Goal: Check status: Check status

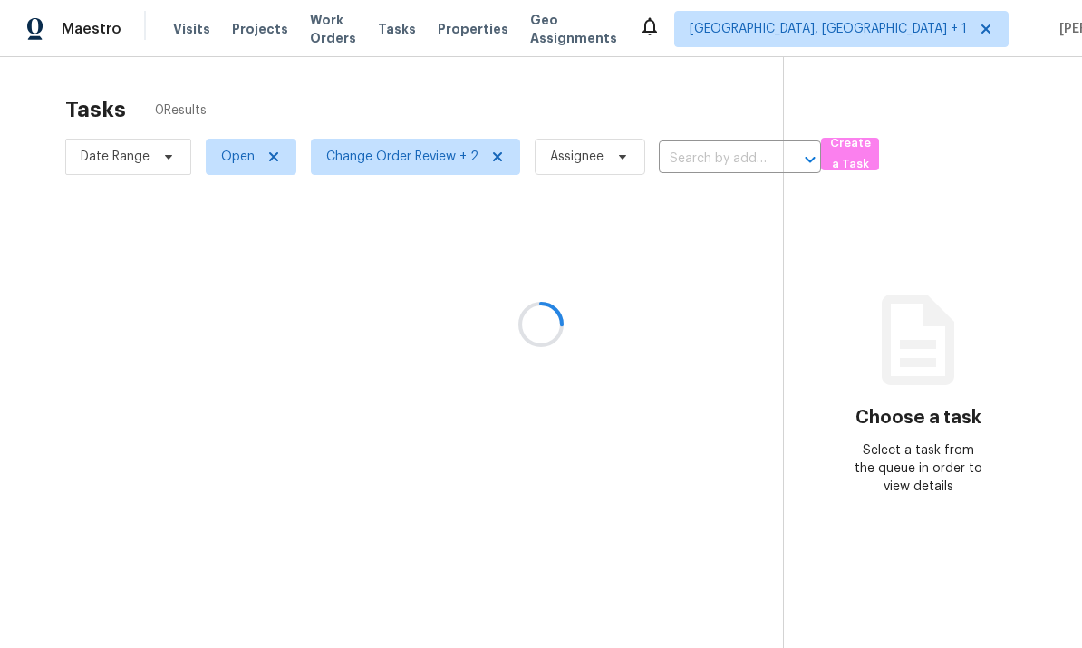
scroll to position [68, 0]
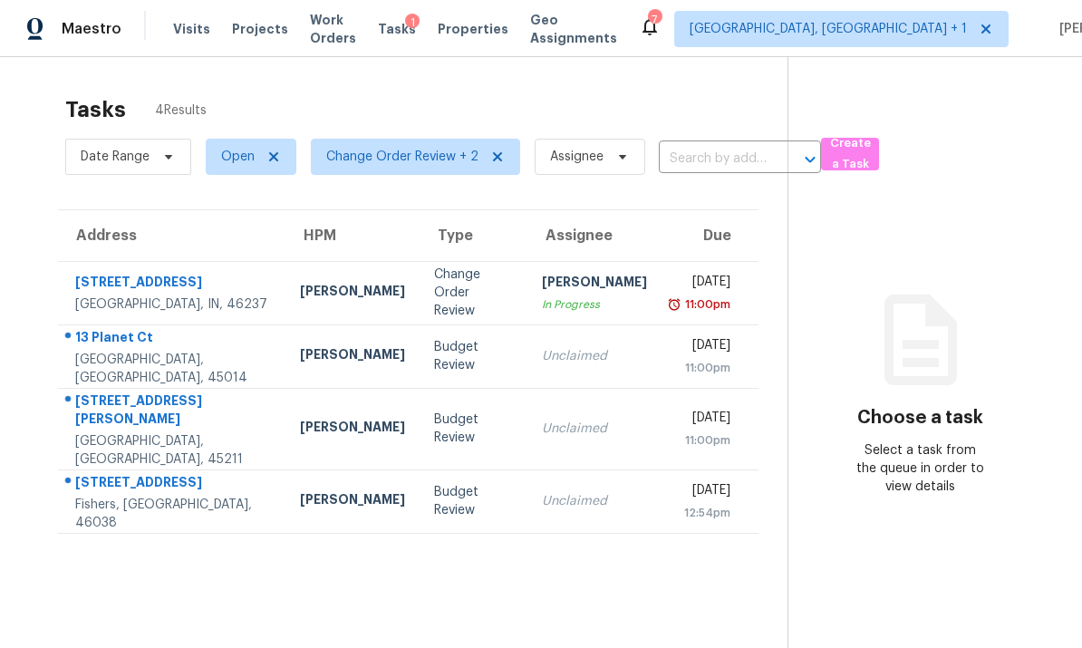
click at [212, 328] on div "13 Planet Ct" at bounding box center [173, 339] width 196 height 23
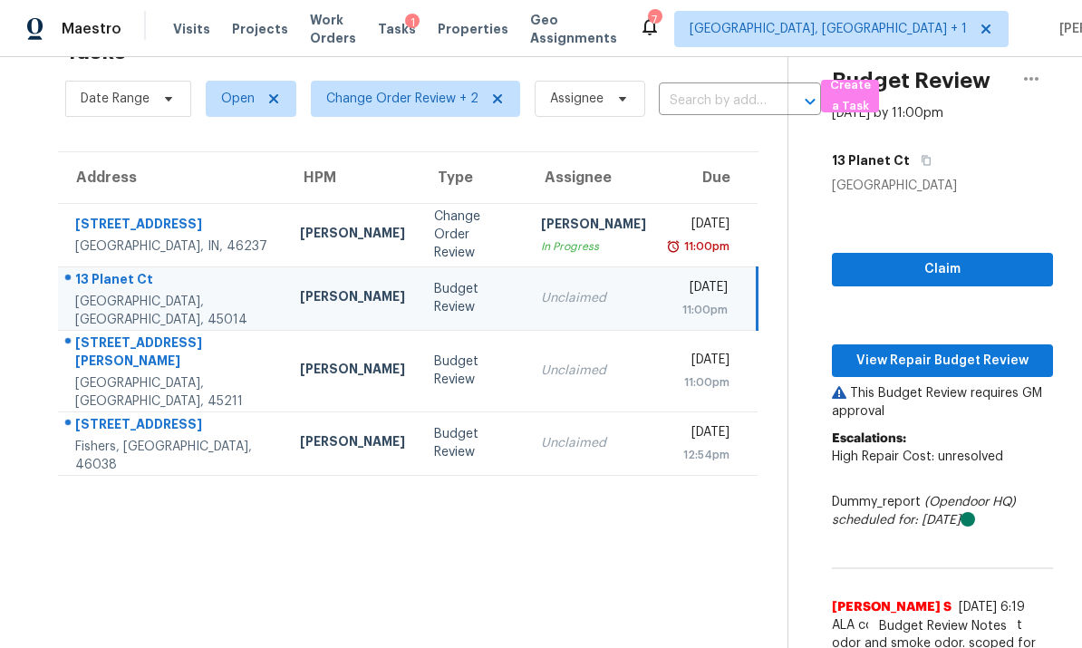
scroll to position [57, 0]
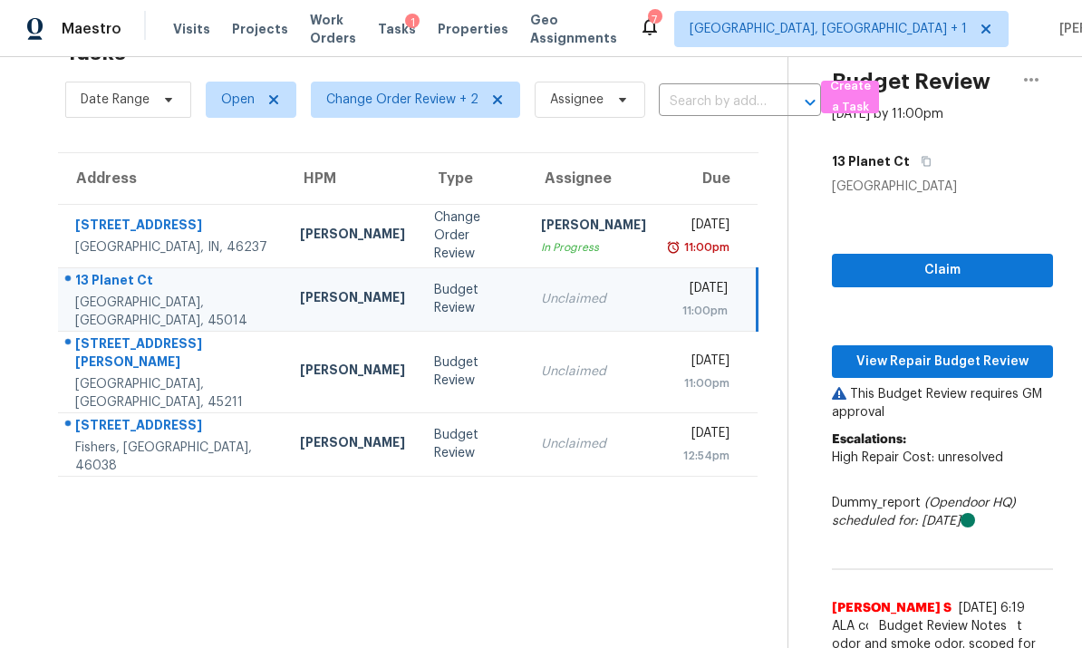
click at [232, 331] on td "[STREET_ADDRESS][PERSON_NAME]" at bounding box center [171, 372] width 227 height 82
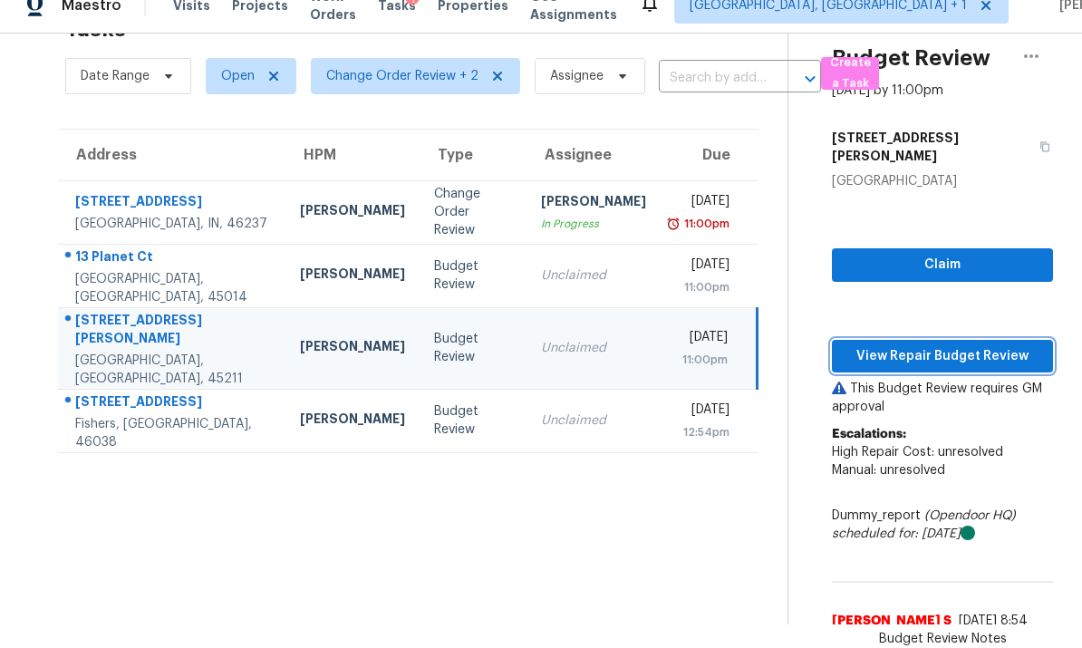
click at [944, 345] on span "View Repair Budget Review" at bounding box center [942, 356] width 192 height 23
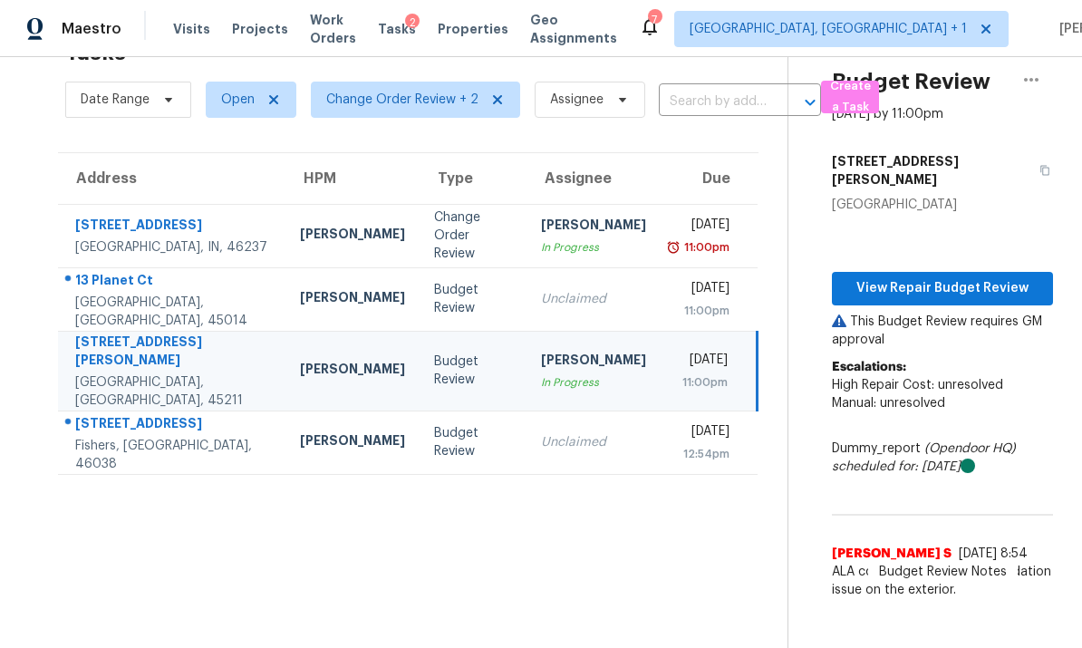
click at [217, 271] on div "13 Planet Ct" at bounding box center [173, 282] width 196 height 23
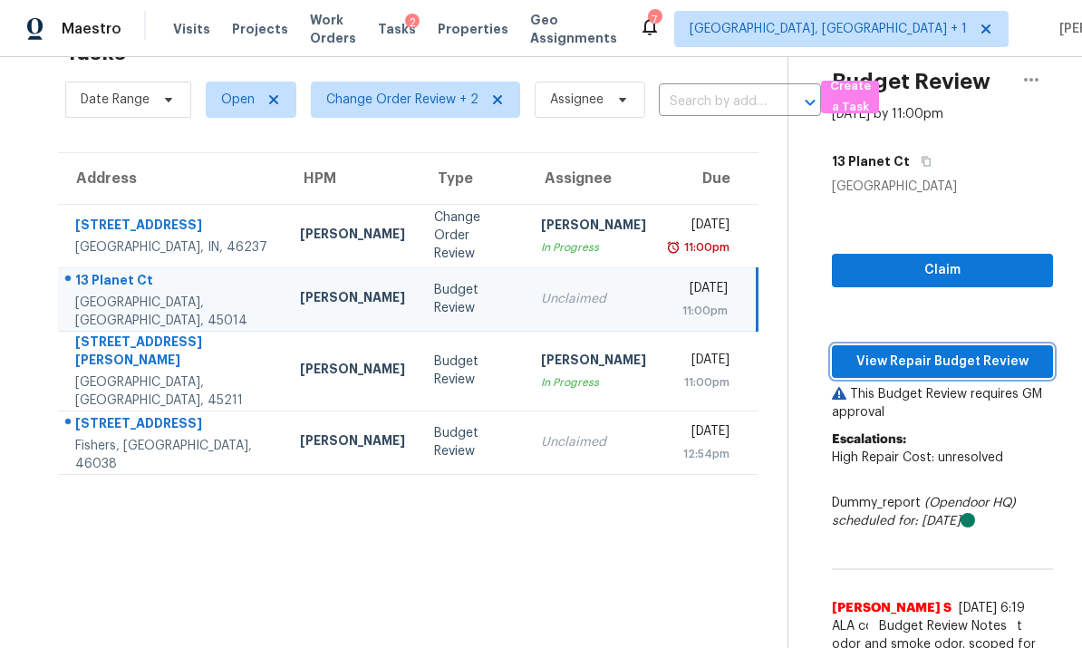
click at [942, 351] on span "View Repair Budget Review" at bounding box center [942, 362] width 192 height 23
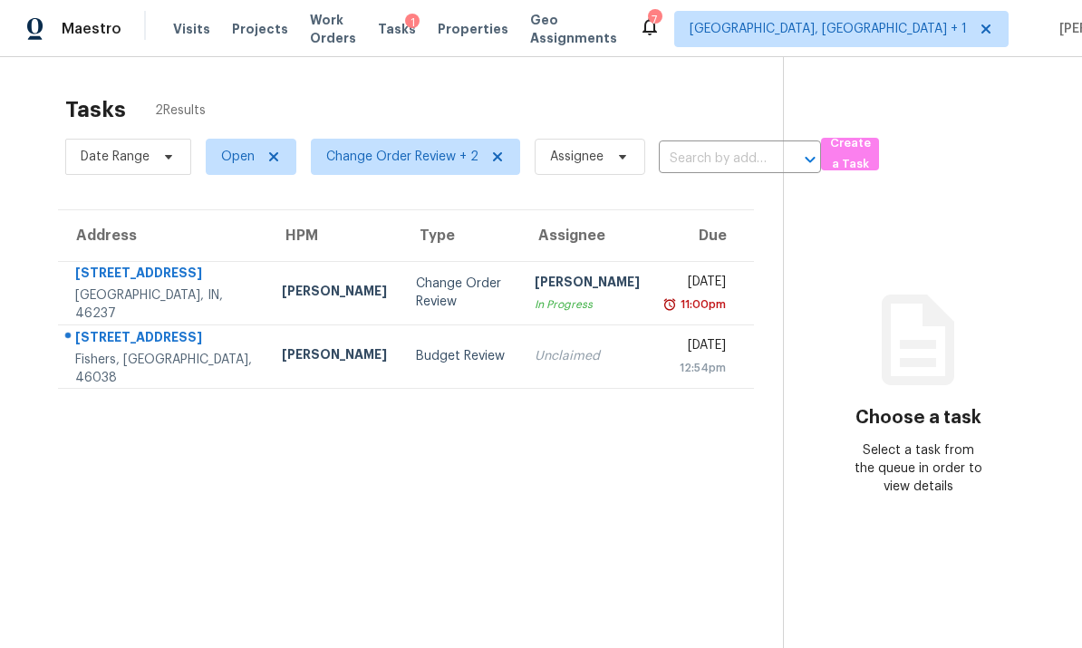
click at [204, 351] on div "[STREET_ADDRESS]" at bounding box center [164, 339] width 178 height 23
